Goal: Task Accomplishment & Management: Complete application form

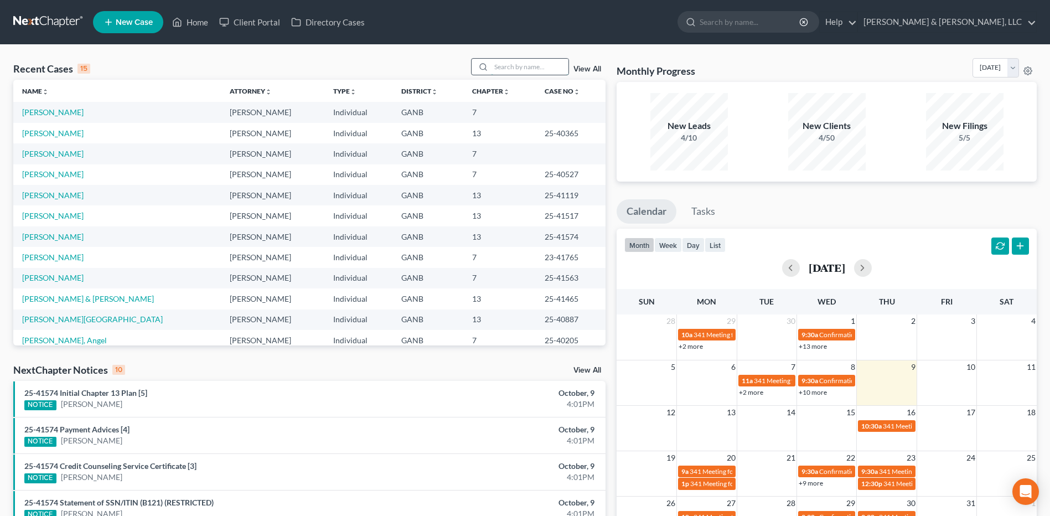
click at [498, 68] on input "search" at bounding box center [529, 67] width 77 height 16
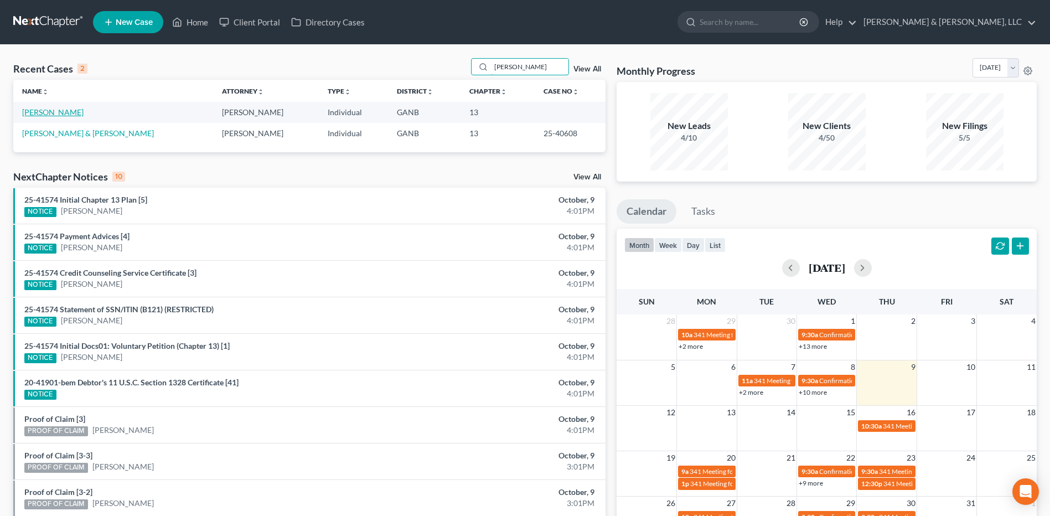
type input "[PERSON_NAME]"
click at [69, 112] on link "[PERSON_NAME]" at bounding box center [52, 111] width 61 height 9
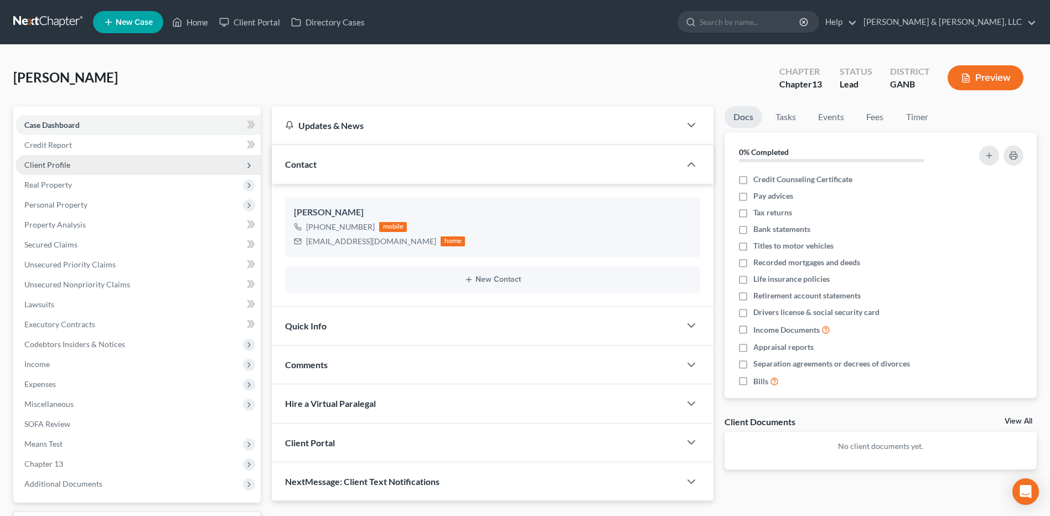
click at [87, 165] on span "Client Profile" at bounding box center [137, 165] width 245 height 20
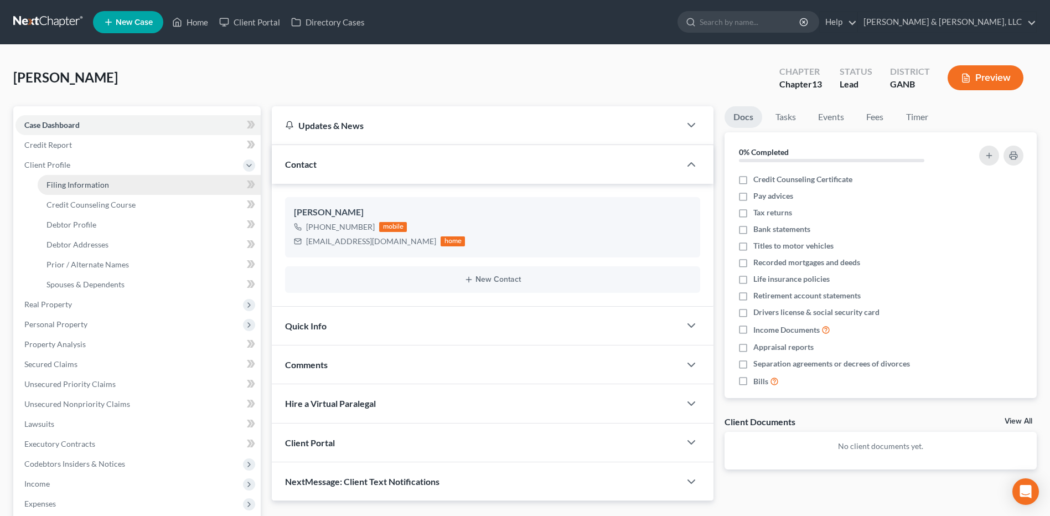
click at [70, 184] on span "Filing Information" at bounding box center [77, 184] width 63 height 9
select select "1"
select select "0"
select select "3"
select select "19"
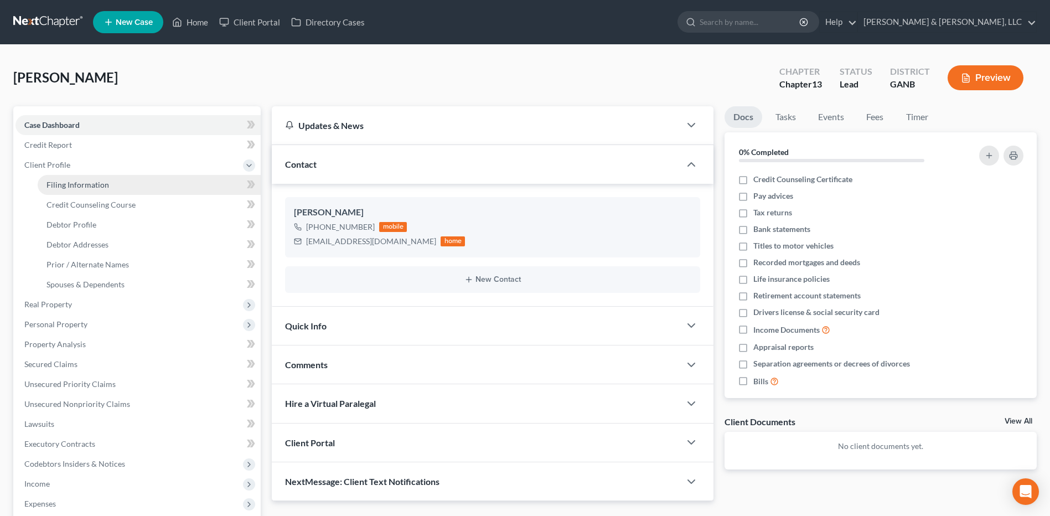
select select "0"
select select "10"
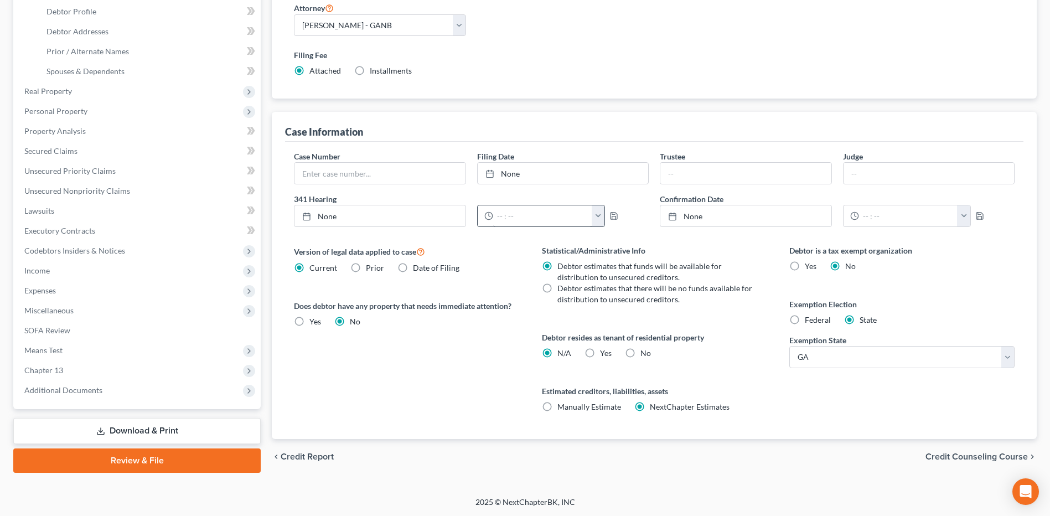
scroll to position [214, 0]
click at [600, 349] on label "Yes Yes" at bounding box center [606, 352] width 12 height 11
click at [604, 349] on input "Yes Yes" at bounding box center [607, 350] width 7 height 7
radio input "true"
radio input "false"
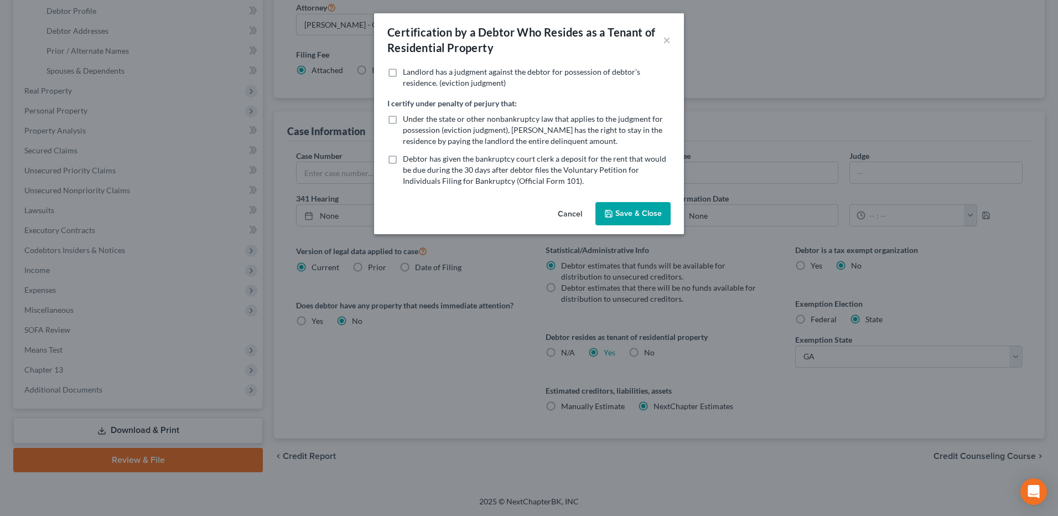
click at [628, 217] on button "Save & Close" at bounding box center [632, 213] width 75 height 23
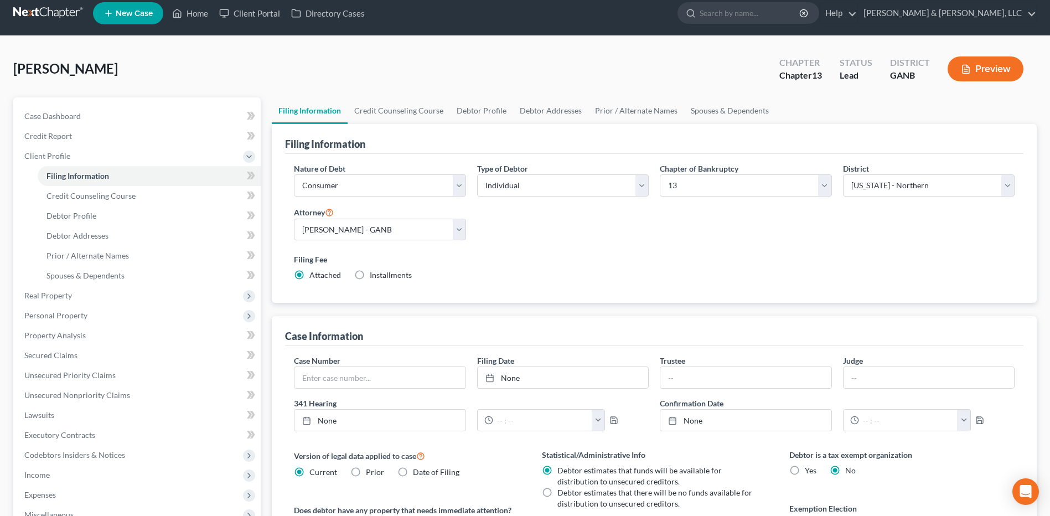
scroll to position [0, 0]
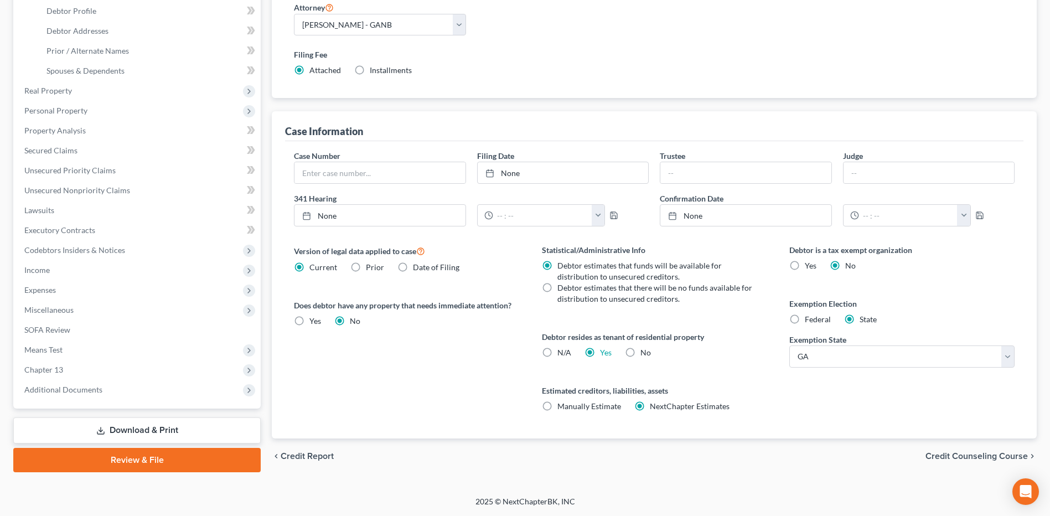
click at [978, 458] on span "Credit Counseling Course" at bounding box center [976, 456] width 102 height 9
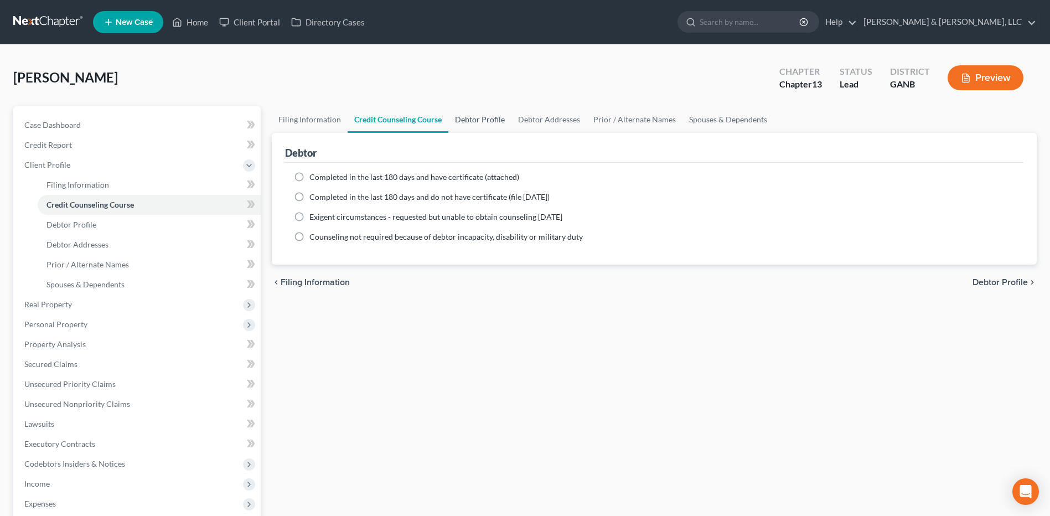
click at [465, 122] on link "Debtor Profile" at bounding box center [479, 119] width 63 height 27
select select "3"
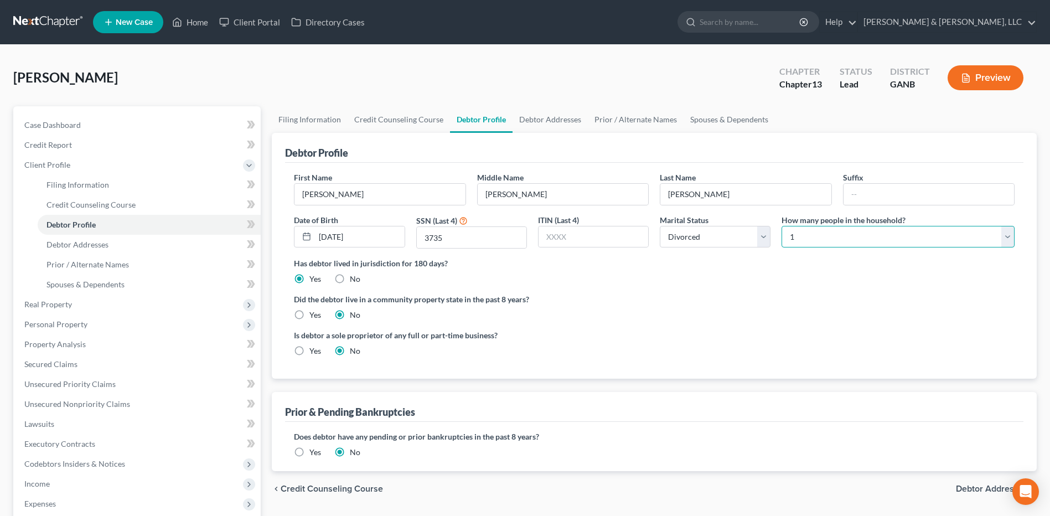
click at [883, 239] on select "Select 1 2 3 4 5 6 7 8 9 10 11 12 13 14 15 16 17 18 19 20" at bounding box center [897, 237] width 233 height 22
select select "2"
click at [781, 226] on select "Select 1 2 3 4 5 6 7 8 9 10 11 12 13 14 15 16 17 18 19 20" at bounding box center [897, 237] width 233 height 22
click at [309, 453] on label "Yes" at bounding box center [315, 452] width 12 height 11
click at [314, 453] on input "Yes" at bounding box center [317, 450] width 7 height 7
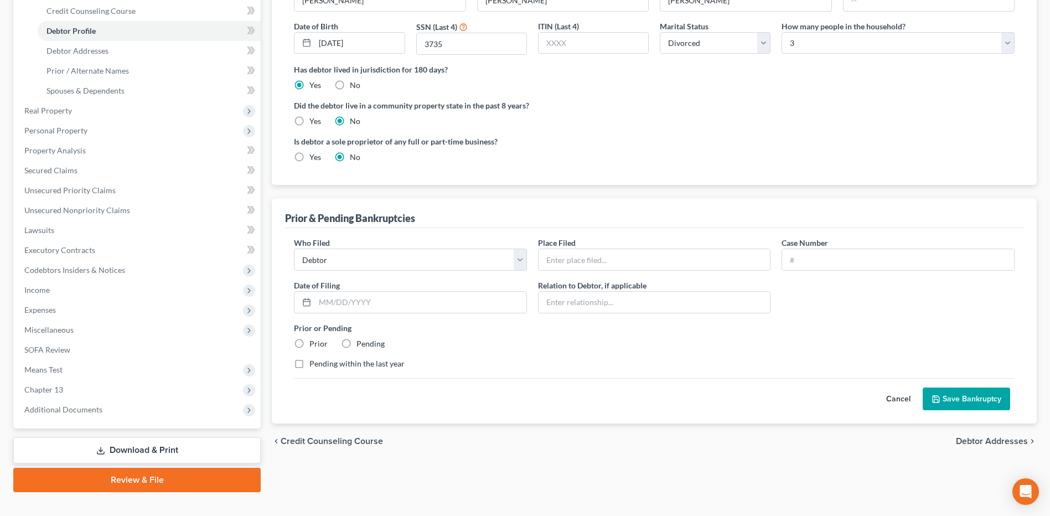
scroll to position [212, 0]
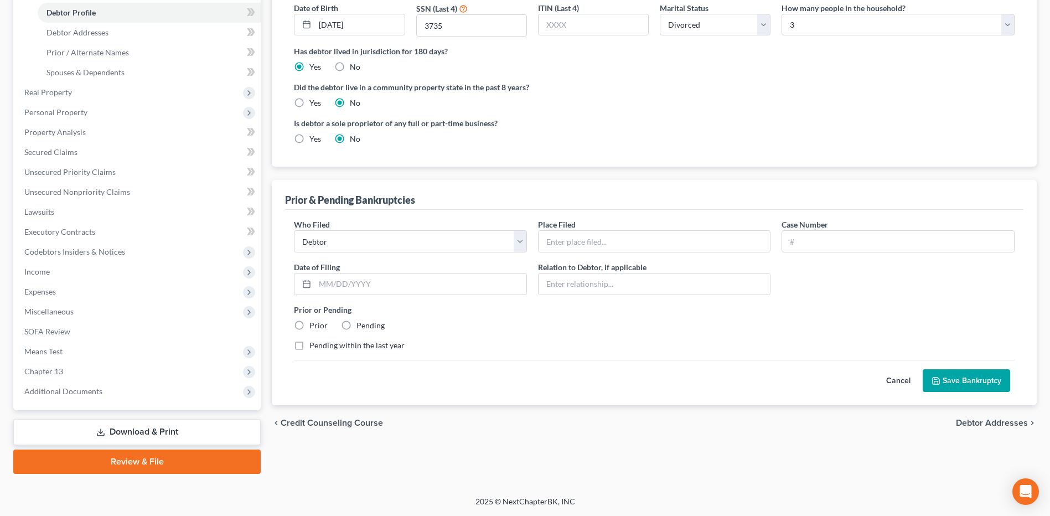
click at [309, 327] on label "Prior" at bounding box center [318, 325] width 18 height 11
click at [314, 327] on input "Prior" at bounding box center [317, 323] width 7 height 7
radio input "true"
click at [595, 245] on input "text" at bounding box center [654, 241] width 232 height 21
type input "NDGA"
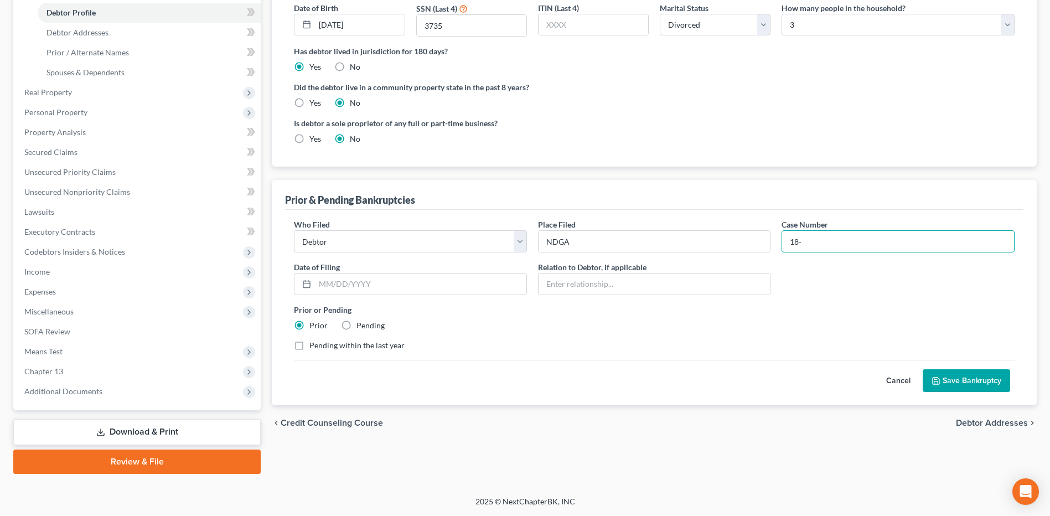
paste input "41065"
type input "18-41065"
type input "[DATE]"
click at [988, 380] on button "Save Bankruptcy" at bounding box center [966, 380] width 87 height 23
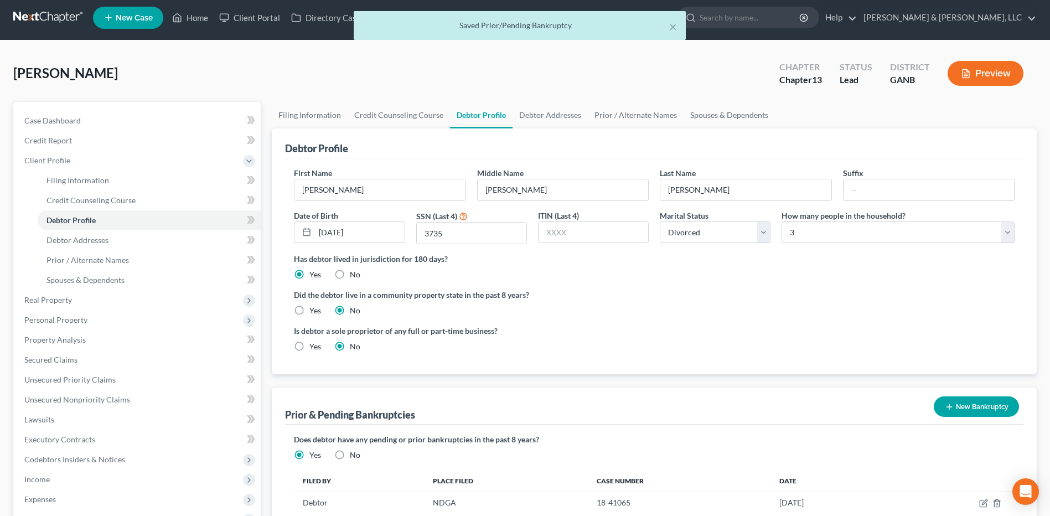
scroll to position [0, 0]
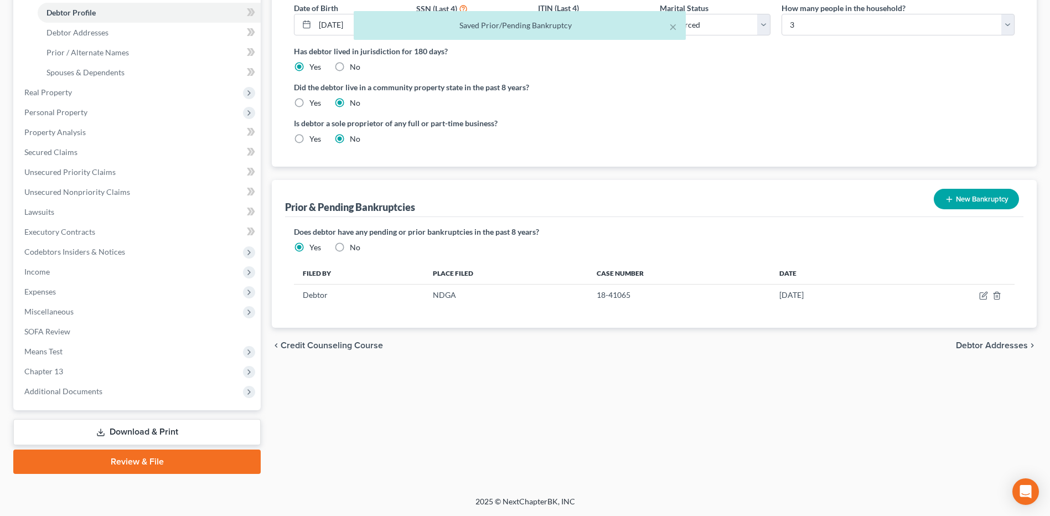
click at [991, 348] on span "Debtor Addresses" at bounding box center [992, 345] width 72 height 9
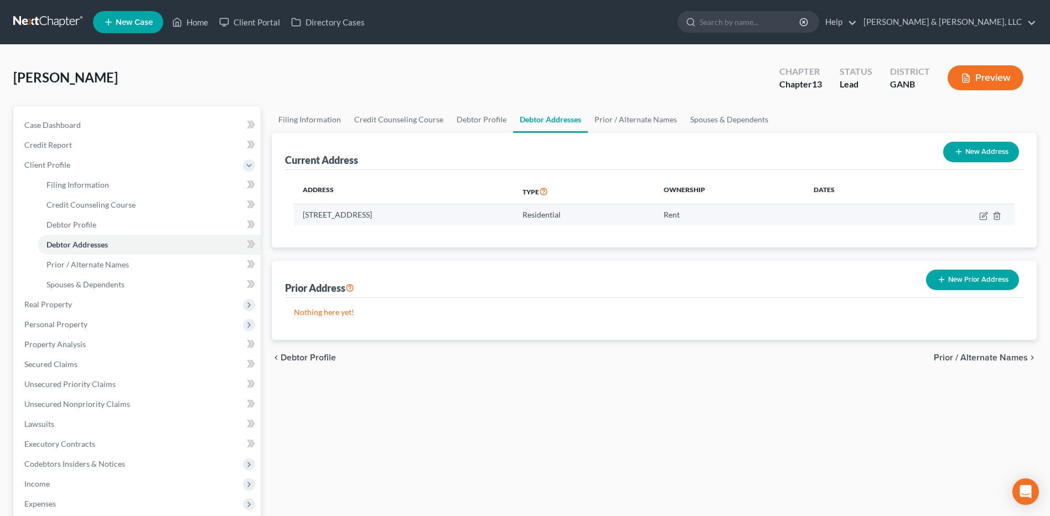
drag, startPoint x: 438, startPoint y: 220, endPoint x: 305, endPoint y: 216, distance: 132.9
click at [305, 216] on td "[STREET_ADDRESS]" at bounding box center [404, 214] width 220 height 21
copy td "[STREET_ADDRESS]"
click at [984, 220] on td at bounding box center [959, 214] width 112 height 21
click at [984, 218] on icon "button" at bounding box center [983, 215] width 9 height 9
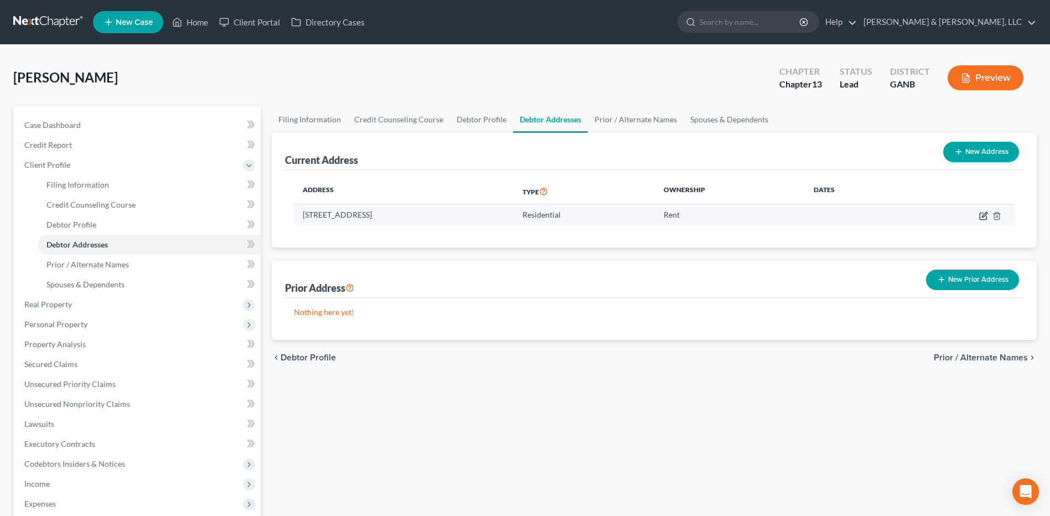
select select "10"
select select "154"
select select "0"
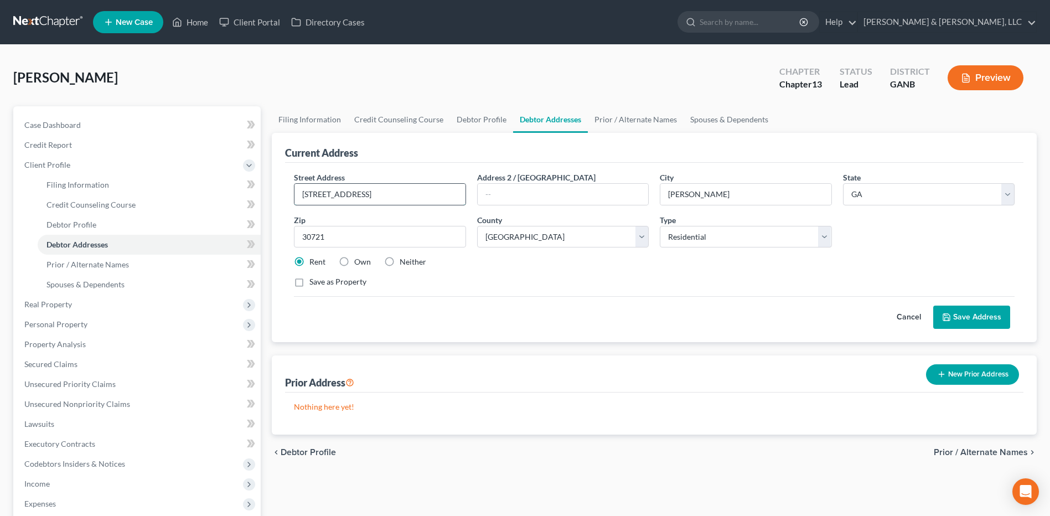
click at [328, 195] on input "[STREET_ADDRESS]" at bounding box center [379, 194] width 170 height 21
click at [346, 196] on input "[STREET_ADDRESS]" at bounding box center [379, 194] width 170 height 21
type input "[STREET_ADDRESS][PERSON_NAME]"
click at [984, 318] on button "Save Address" at bounding box center [971, 316] width 77 height 23
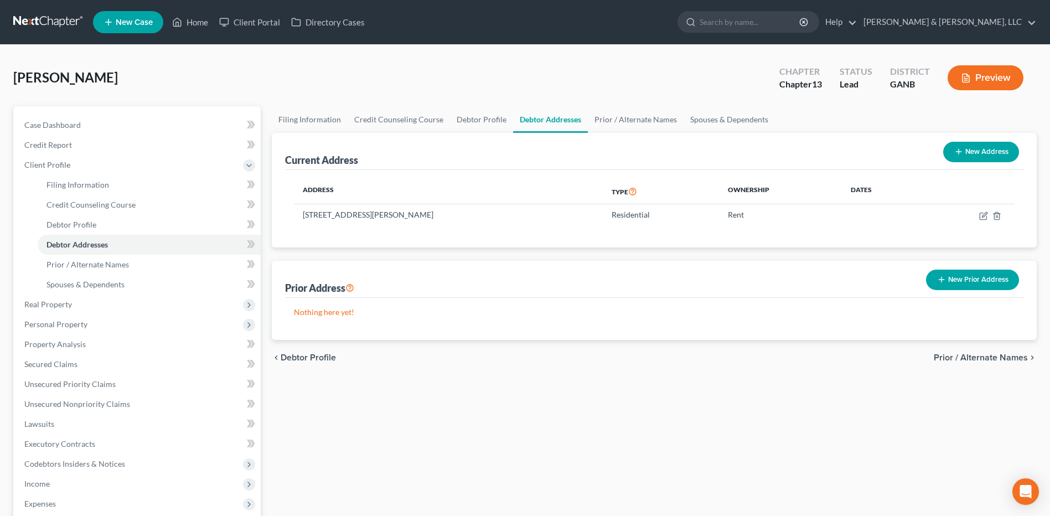
click at [988, 354] on span "Prior / Alternate Names" at bounding box center [981, 357] width 94 height 9
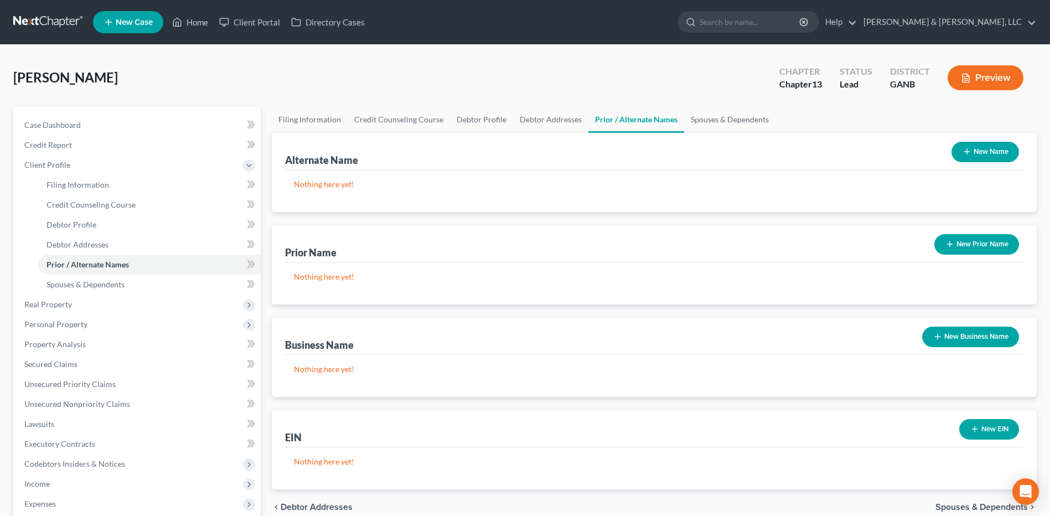
click at [967, 510] on span "Spouses & Dependents" at bounding box center [981, 506] width 92 height 9
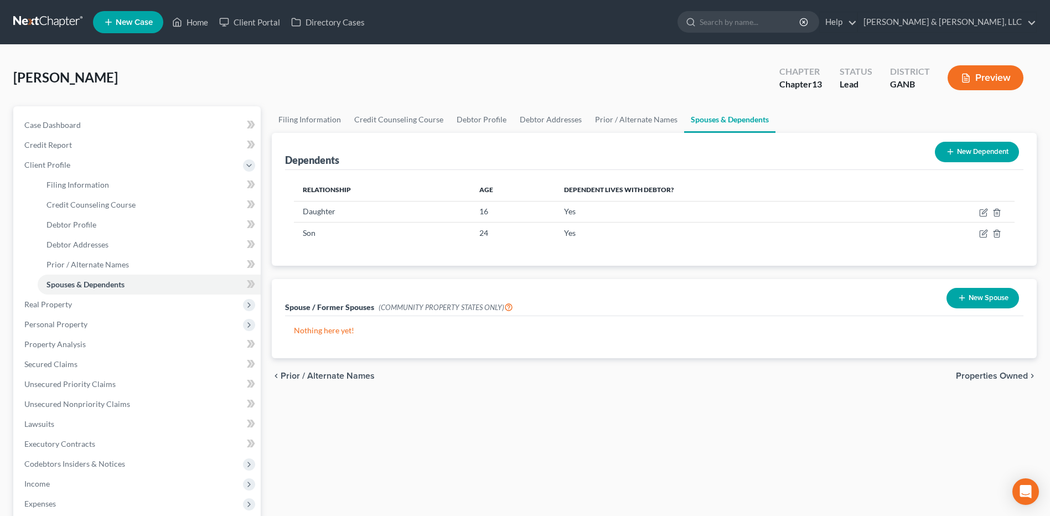
click at [1003, 375] on span "Properties Owned" at bounding box center [992, 375] width 72 height 9
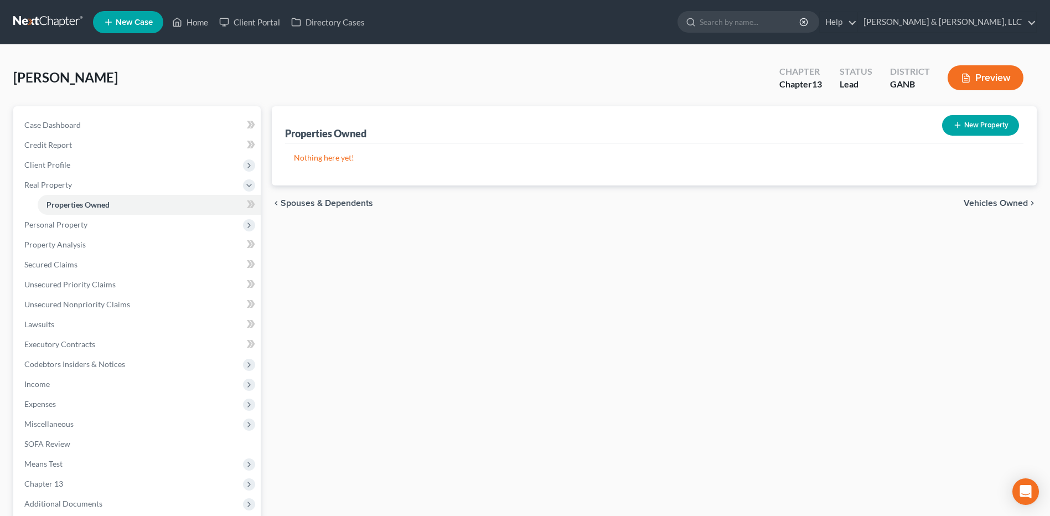
click at [1002, 200] on span "Vehicles Owned" at bounding box center [995, 203] width 64 height 9
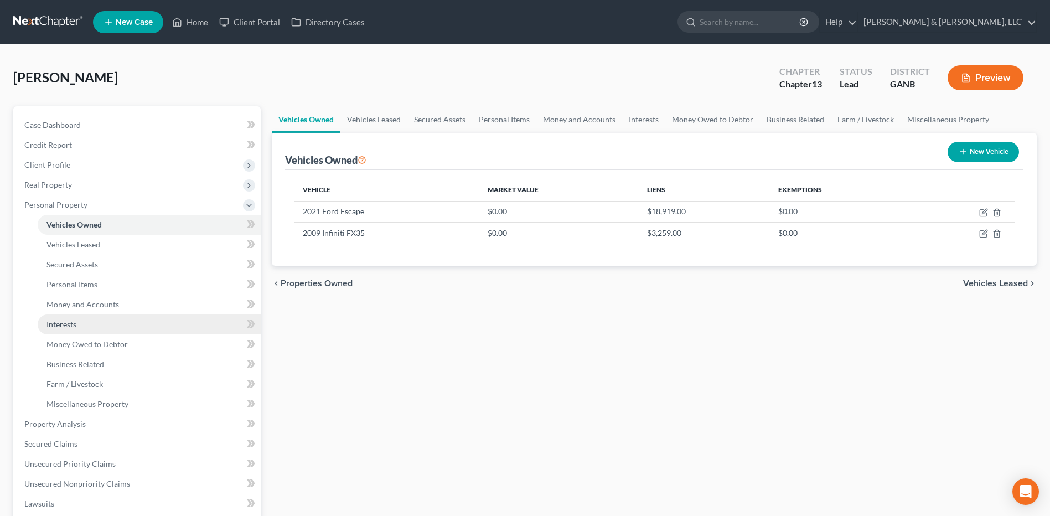
click at [118, 323] on link "Interests" at bounding box center [149, 324] width 223 height 20
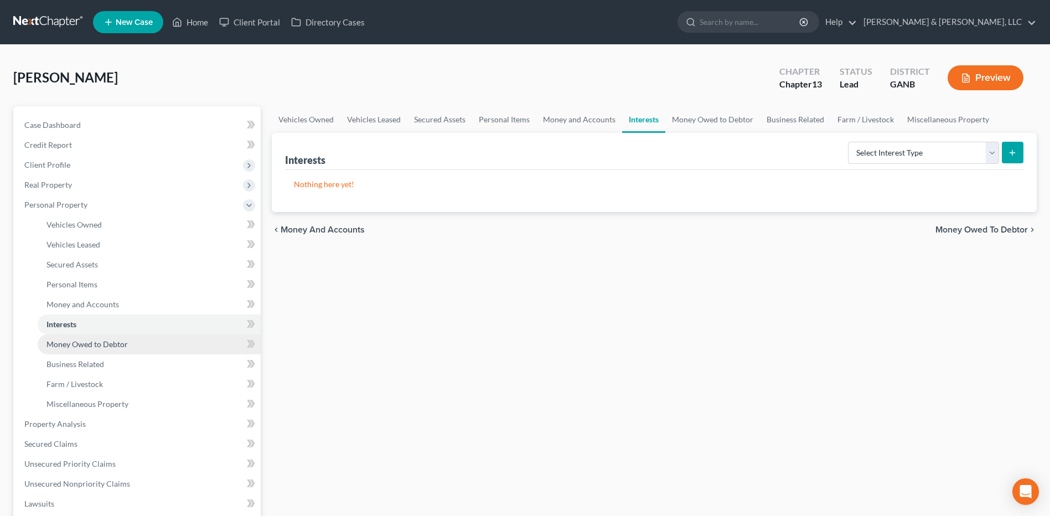
click at [116, 339] on span "Money Owed to Debtor" at bounding box center [86, 343] width 81 height 9
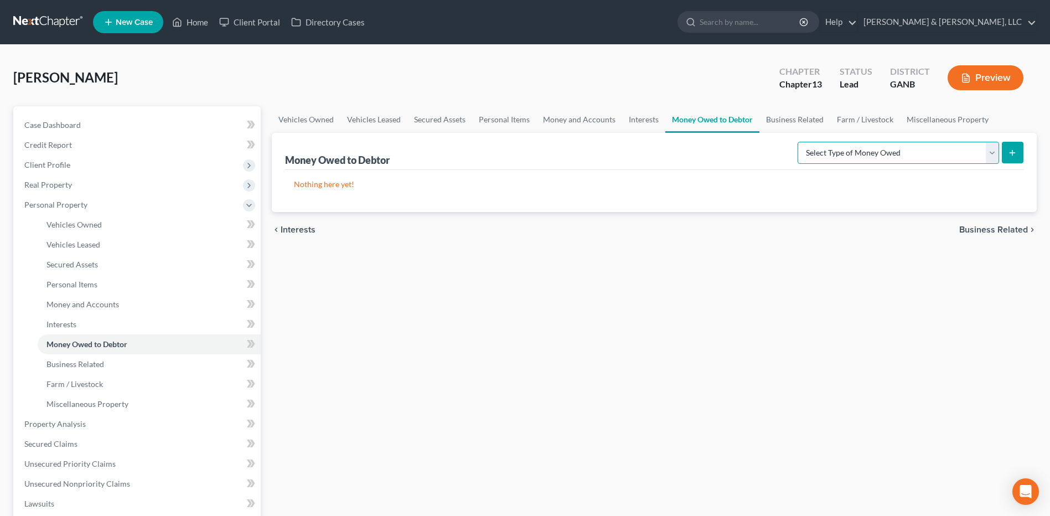
click at [838, 150] on select "Select Type of Money Owed Accounts Receivable (A/B: 38) Alimony (A/B: 29) Child…" at bounding box center [897, 153] width 201 height 22
select select "other_contingent_and_unliquidated_claims"
click at [800, 142] on select "Select Type of Money Owed Accounts Receivable (A/B: 38) Alimony (A/B: 29) Child…" at bounding box center [897, 153] width 201 height 22
click at [1006, 152] on button "submit" at bounding box center [1013, 153] width 22 height 22
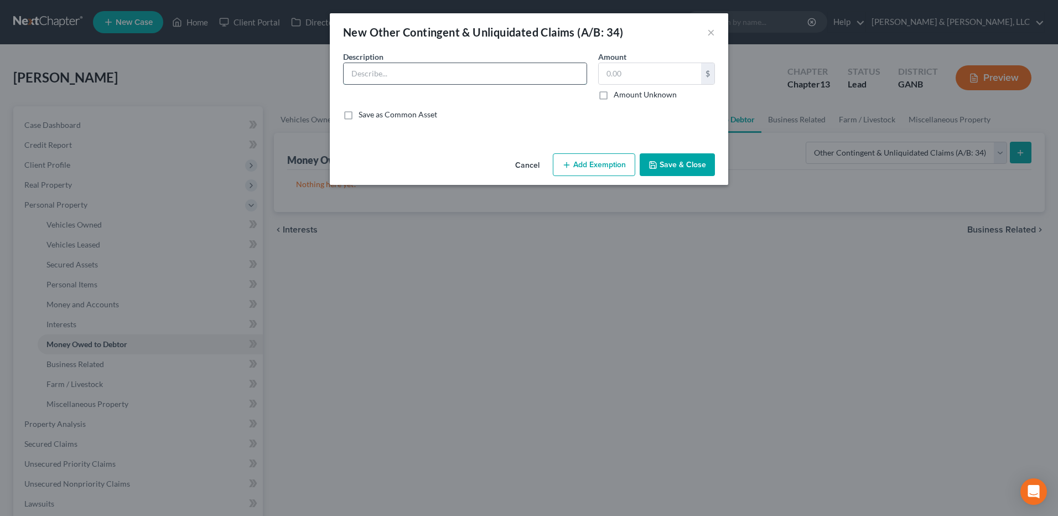
click at [431, 77] on input "text" at bounding box center [465, 73] width 243 height 21
type input "NEC Multi District Litigation Claim"
click at [614, 94] on label "Amount Unknown" at bounding box center [645, 94] width 63 height 11
click at [618, 94] on input "Amount Unknown" at bounding box center [621, 92] width 7 height 7
checkbox input "true"
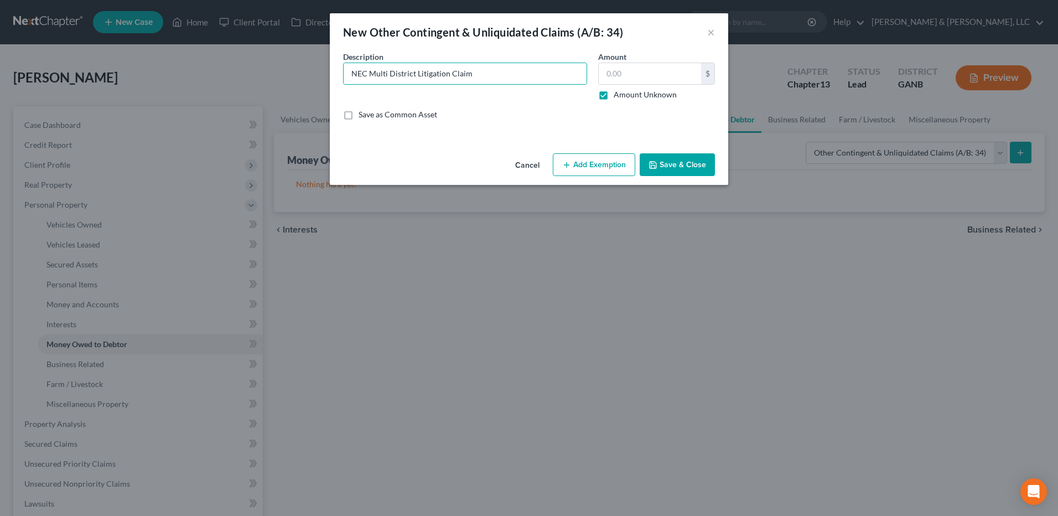
type input "0.00"
click at [359, 77] on input "NEC Multi District Litigation Claim" at bounding box center [465, 73] width 243 height 21
paste input "[MEDICAL_DATA]"
click at [356, 74] on input "necrotizing enterocolitisMulti District Litigation Claim" at bounding box center [465, 73] width 243 height 21
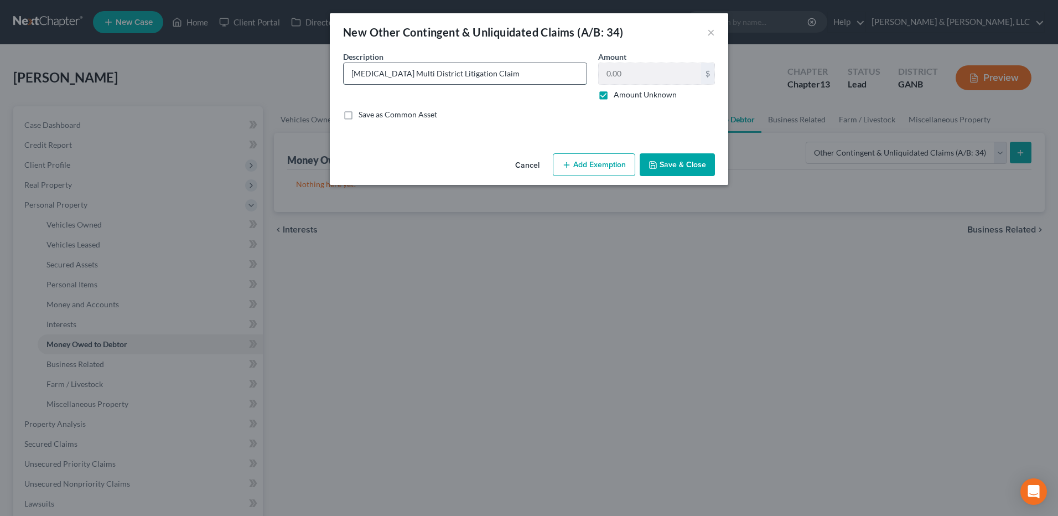
click at [397, 75] on input "[MEDICAL_DATA] Multi District Litigation Claim" at bounding box center [465, 73] width 243 height 21
click at [462, 75] on input "[MEDICAL_DATA] Multi District Litigation Claim" at bounding box center [465, 73] width 243 height 21
click at [556, 81] on input "[MEDICAL_DATA] Multidistrict Litigation Claim" at bounding box center [465, 73] width 243 height 21
type input "[MEDICAL_DATA] Multidistrict Litigation Claim"
click at [687, 162] on button "Save & Close" at bounding box center [677, 164] width 75 height 23
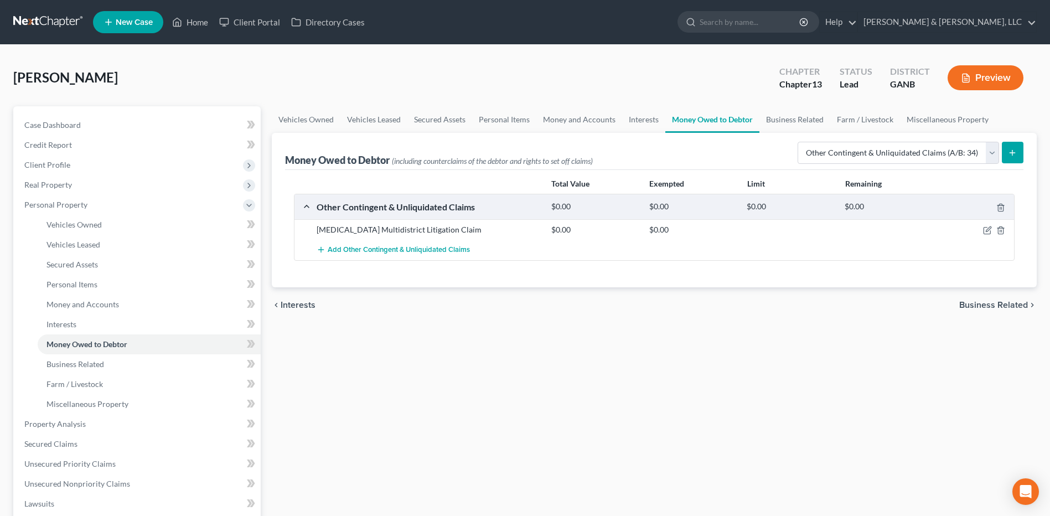
click at [288, 302] on span "Interests" at bounding box center [298, 304] width 35 height 9
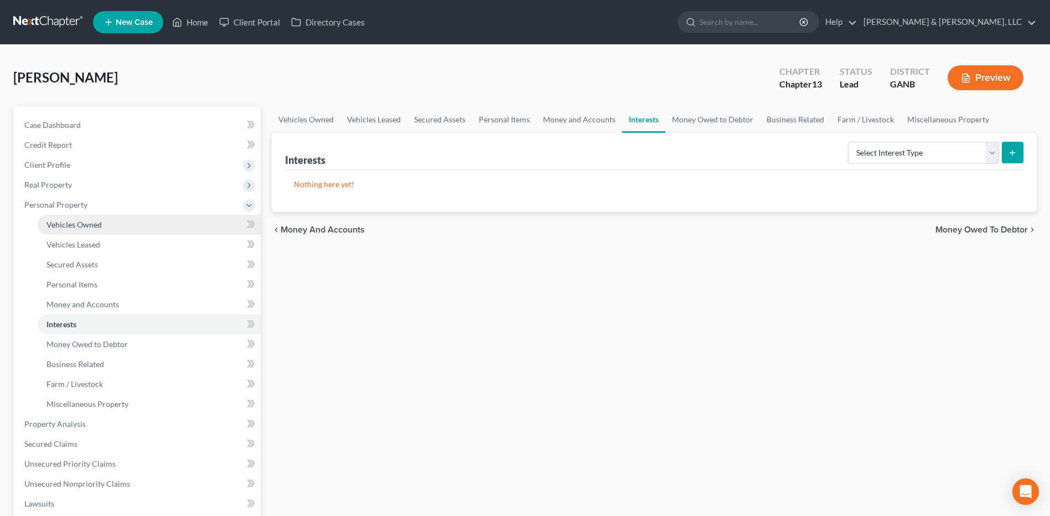
click at [121, 219] on link "Vehicles Owned" at bounding box center [149, 225] width 223 height 20
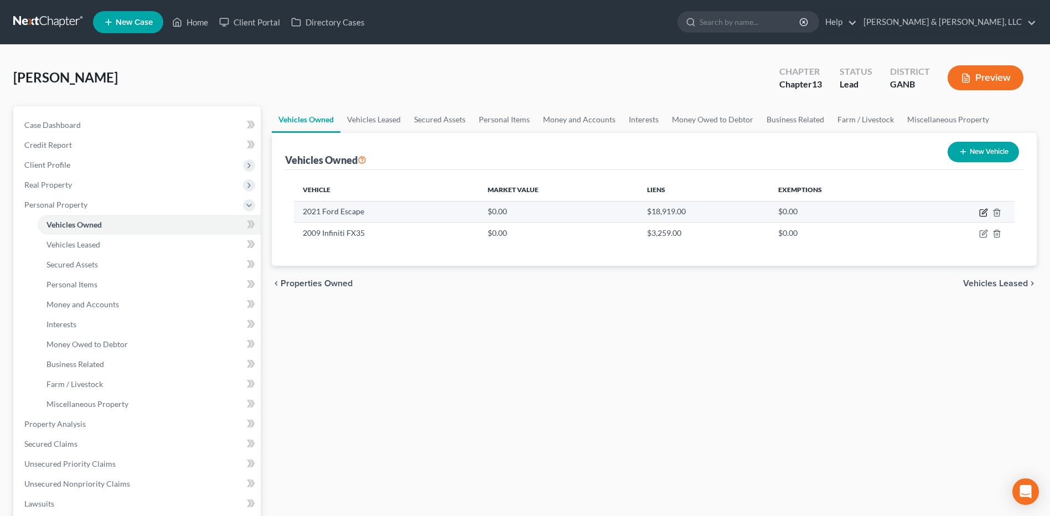
click at [981, 213] on icon "button" at bounding box center [983, 212] width 9 height 9
select select "0"
select select "5"
select select "0"
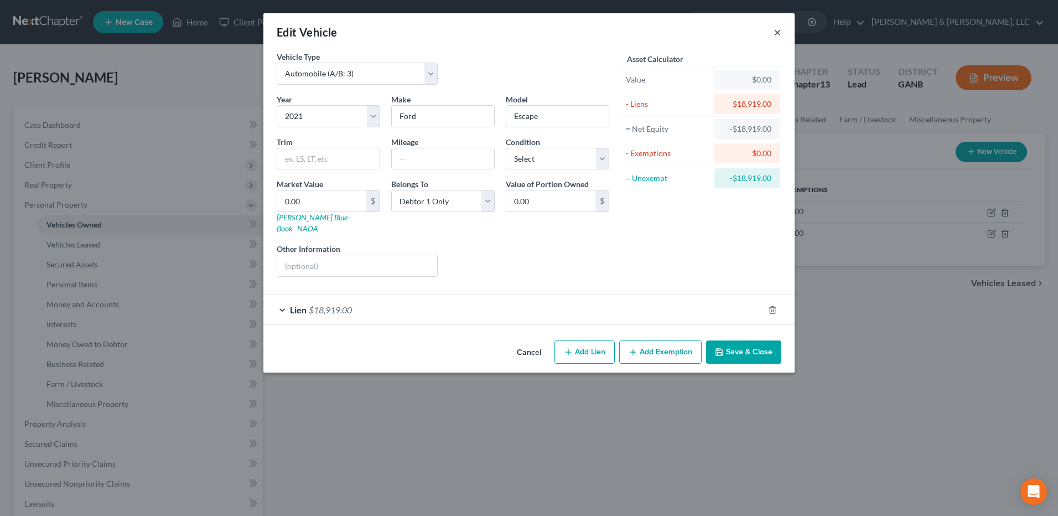
click at [779, 33] on button "×" at bounding box center [778, 31] width 8 height 13
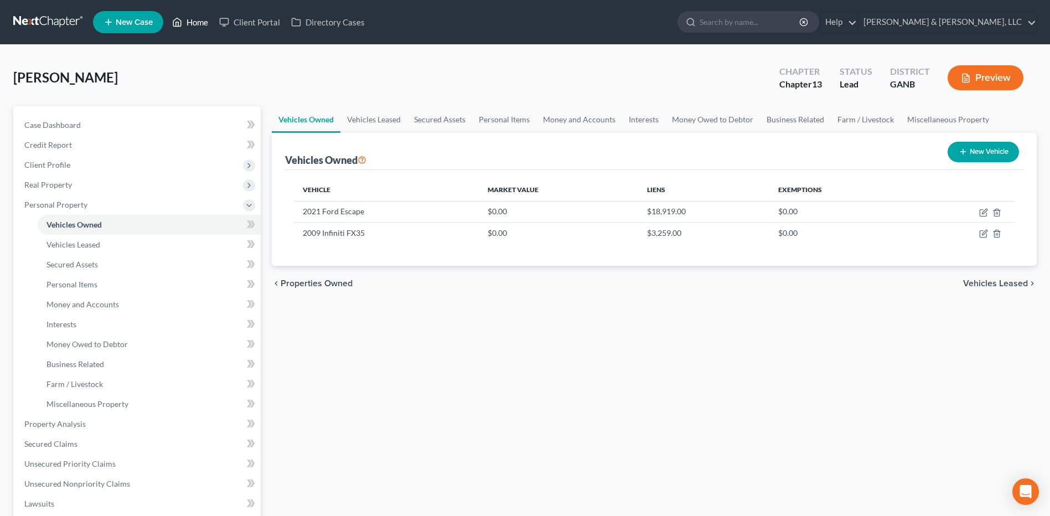
click at [201, 15] on link "Home" at bounding box center [190, 22] width 47 height 20
